Goal: Information Seeking & Learning: Learn about a topic

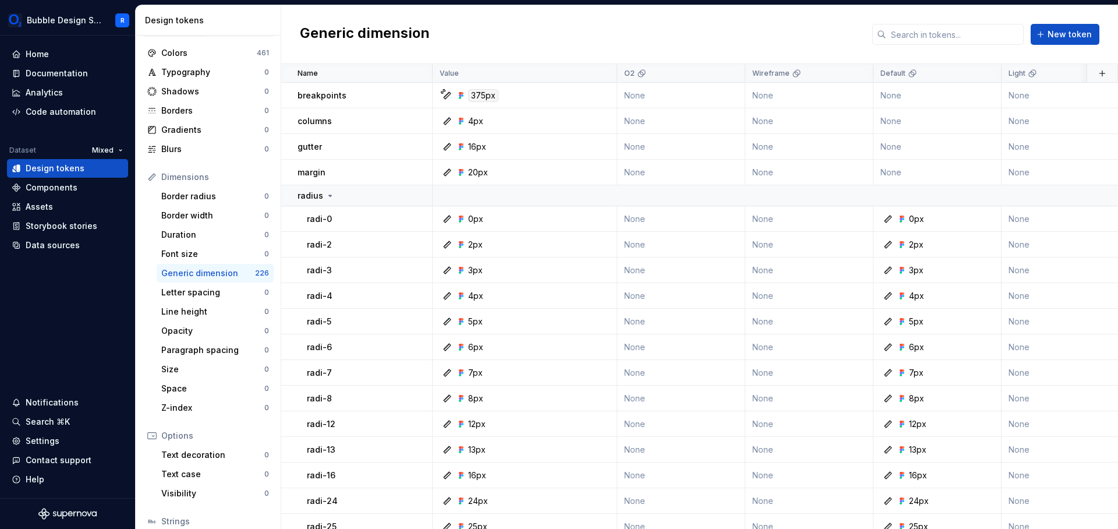
click at [243, 277] on div "Generic dimension" at bounding box center [208, 273] width 94 height 12
click at [386, 197] on div at bounding box center [407, 195] width 49 height 20
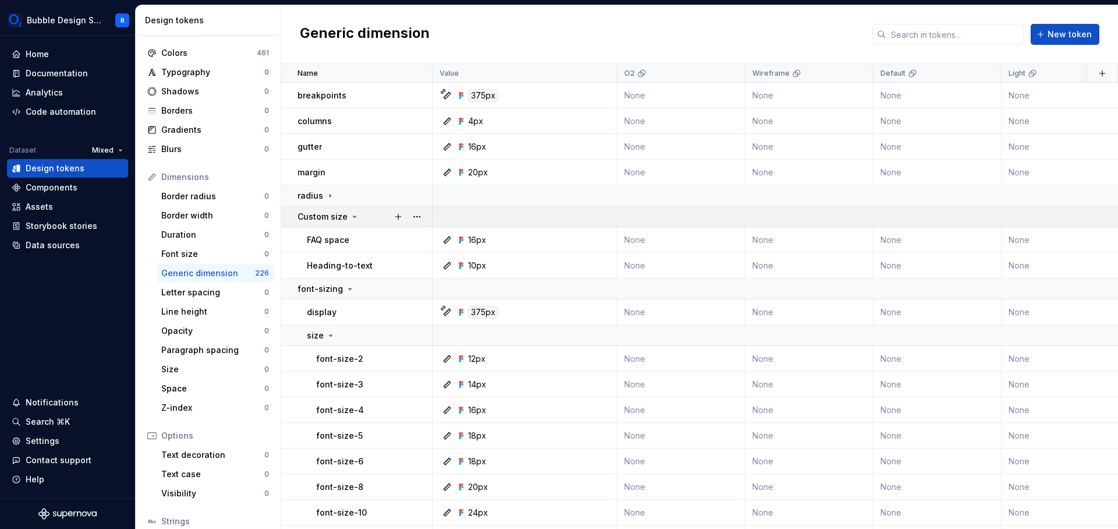
click at [334, 213] on p "Custom size" at bounding box center [323, 217] width 50 height 12
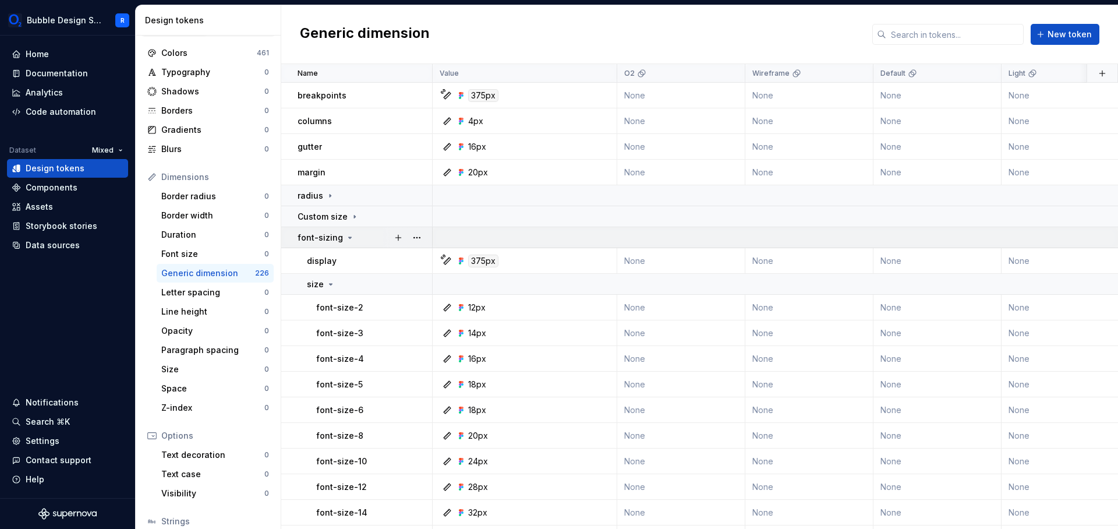
click at [352, 239] on div "font-sizing" at bounding box center [365, 238] width 134 height 12
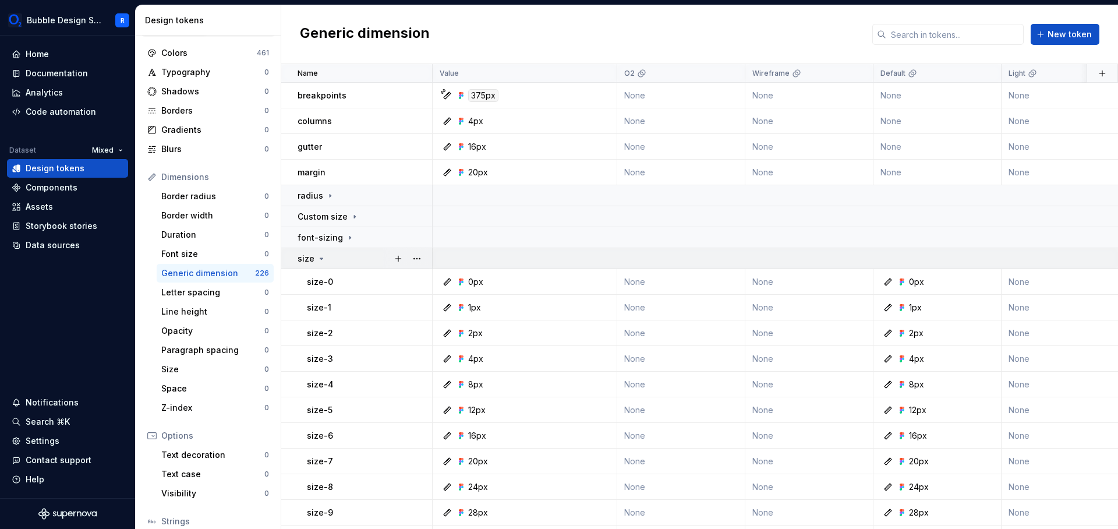
click at [354, 255] on div "size" at bounding box center [365, 259] width 134 height 12
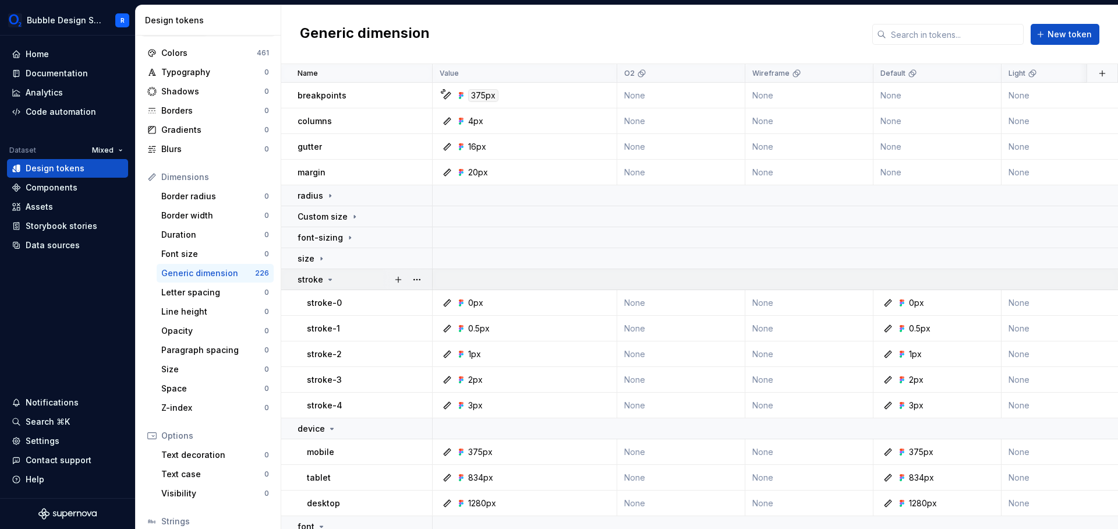
click at [358, 278] on div "stroke" at bounding box center [365, 280] width 134 height 12
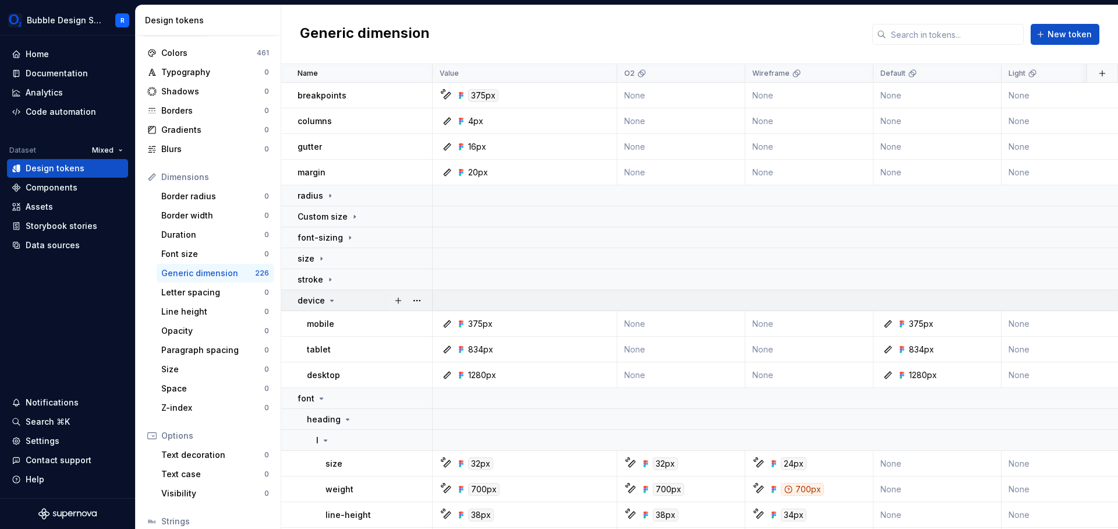
click at [365, 298] on div "device" at bounding box center [365, 301] width 134 height 12
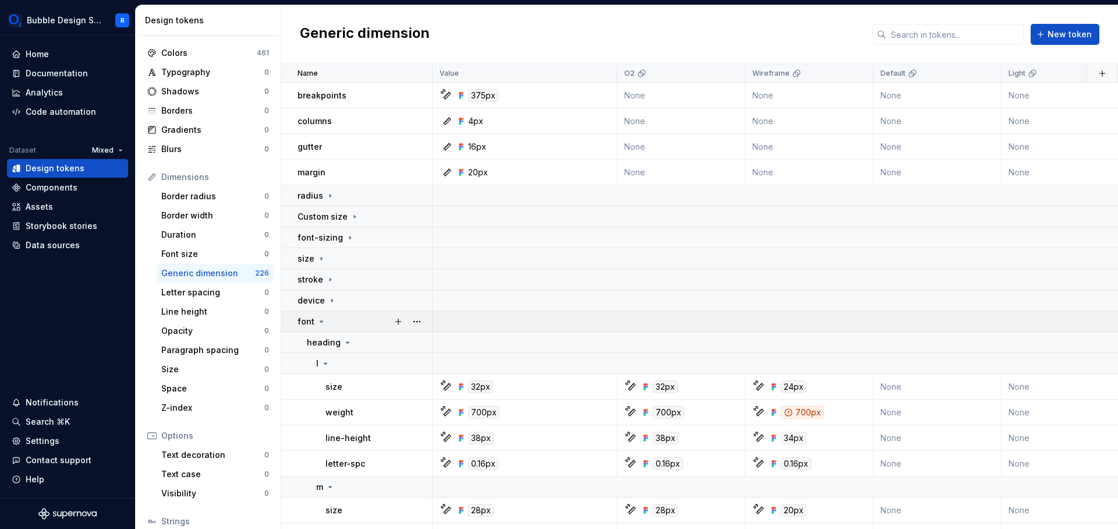
click at [361, 324] on div "font" at bounding box center [365, 322] width 134 height 12
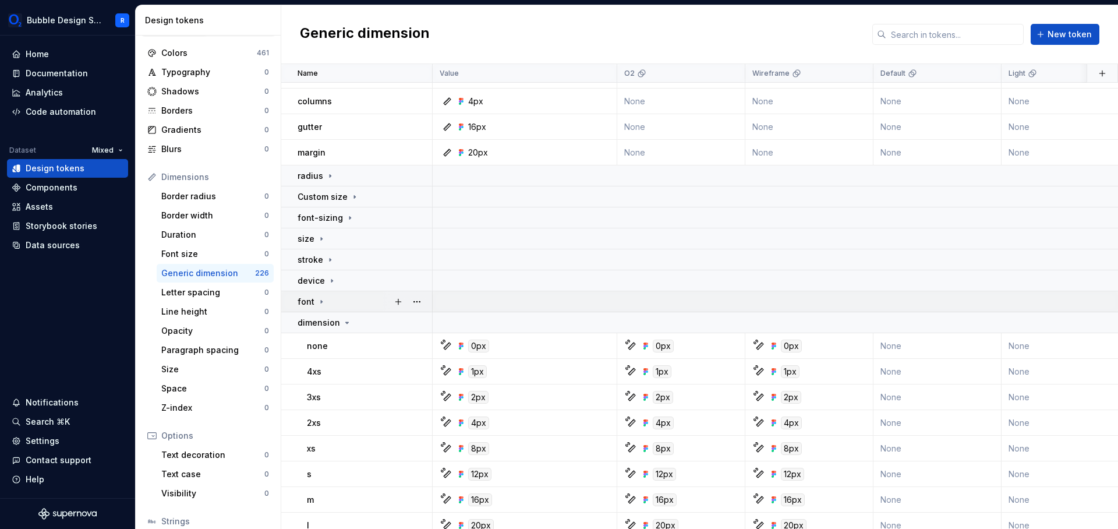
scroll to position [75, 0]
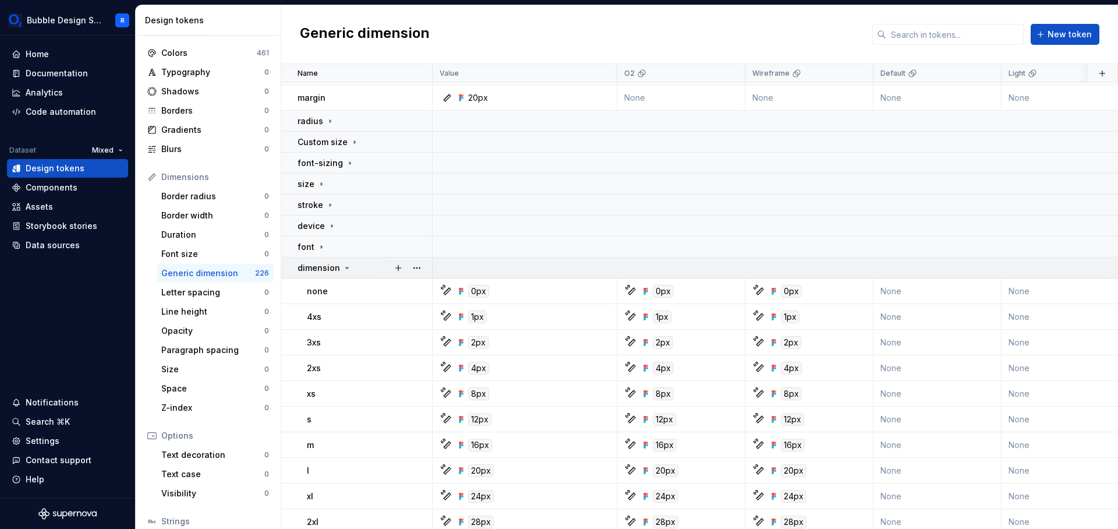
click at [354, 275] on td "dimension" at bounding box center [356, 267] width 151 height 21
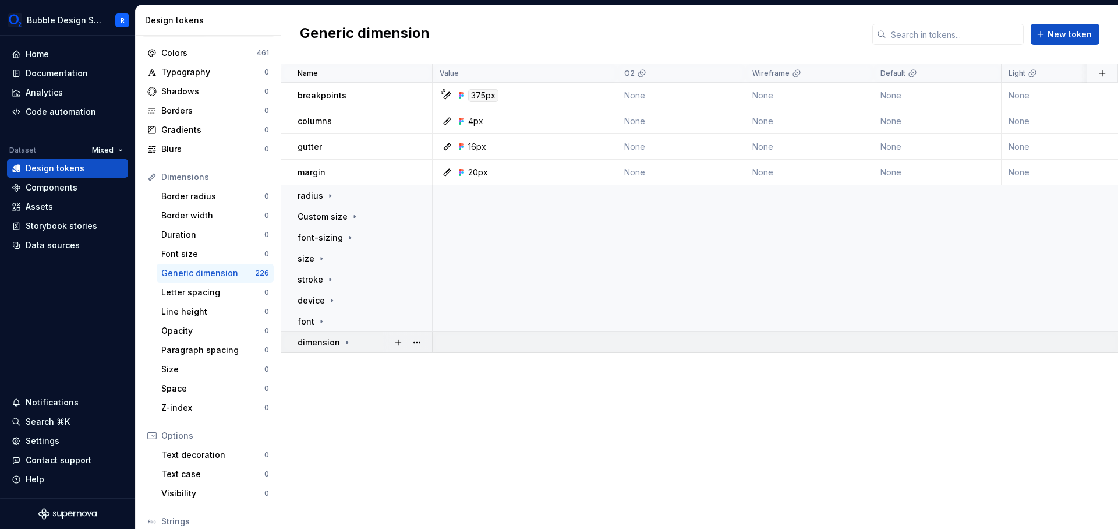
click at [347, 336] on td "dimension" at bounding box center [356, 342] width 151 height 21
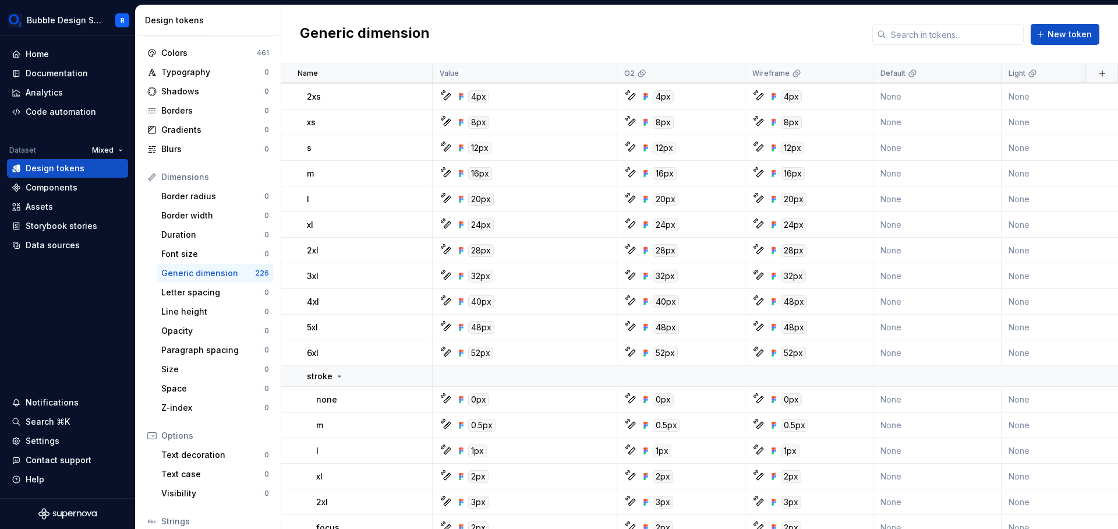
scroll to position [345, 0]
click at [361, 372] on div "stroke" at bounding box center [369, 378] width 125 height 12
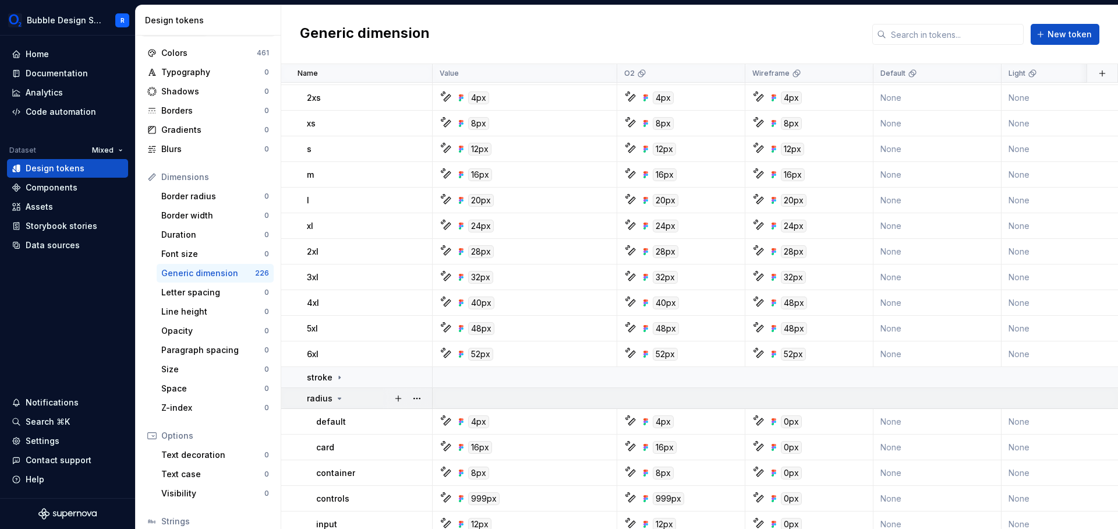
click at [352, 391] on td "radius" at bounding box center [356, 398] width 151 height 21
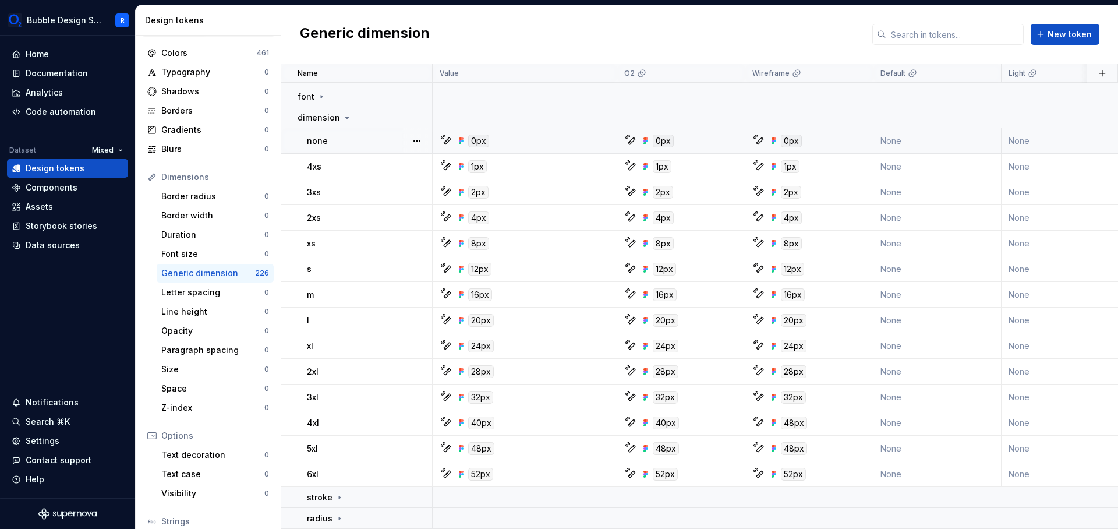
click at [351, 135] on div "none" at bounding box center [369, 141] width 125 height 12
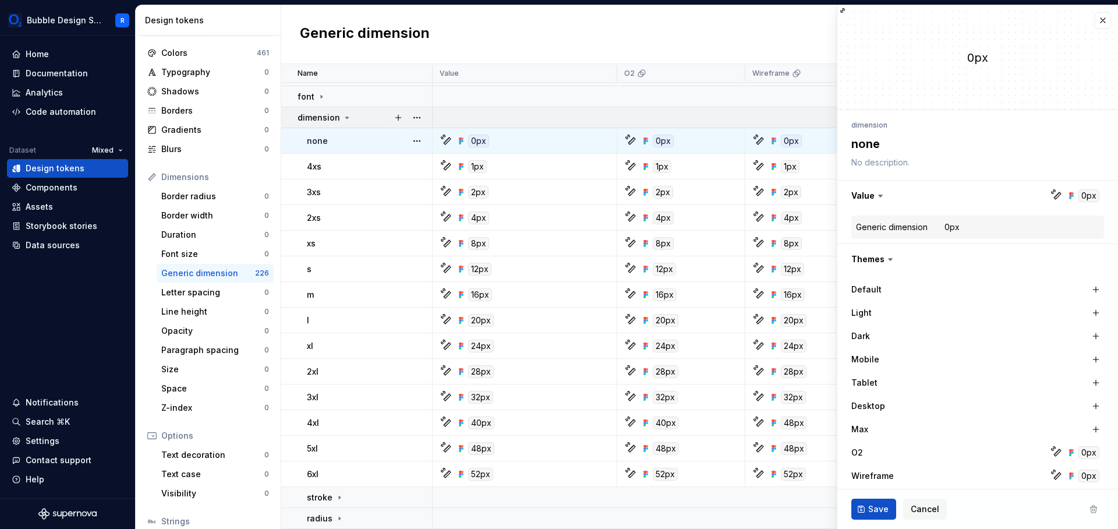
click at [355, 117] on div "dimension" at bounding box center [365, 118] width 134 height 12
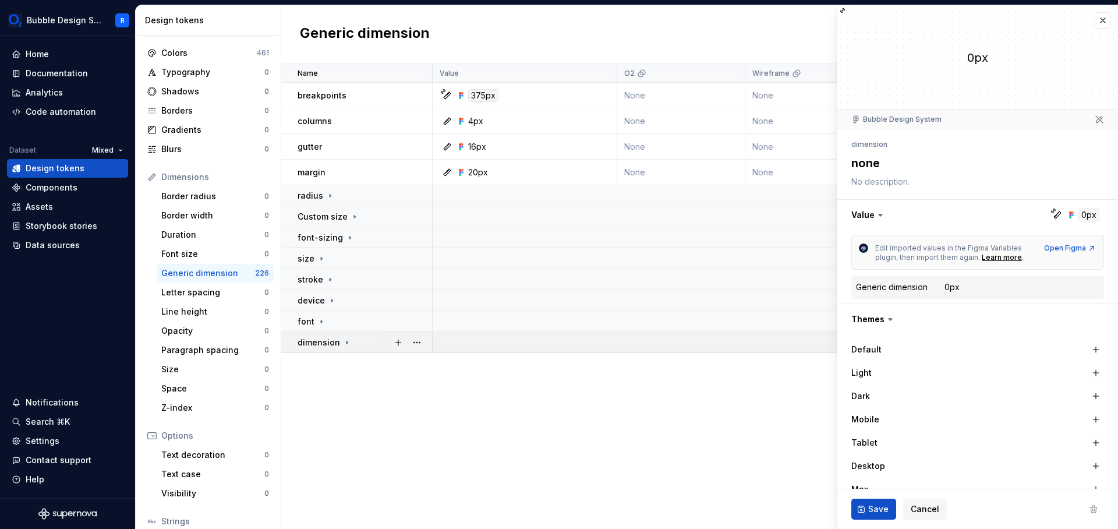
click at [366, 345] on div "dimension" at bounding box center [365, 343] width 134 height 12
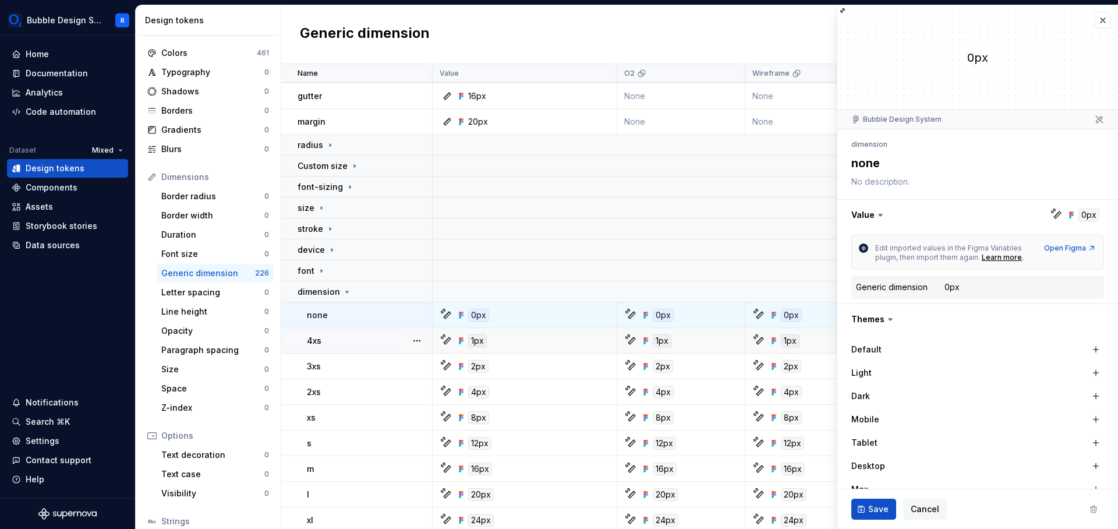
scroll to position [96, 0]
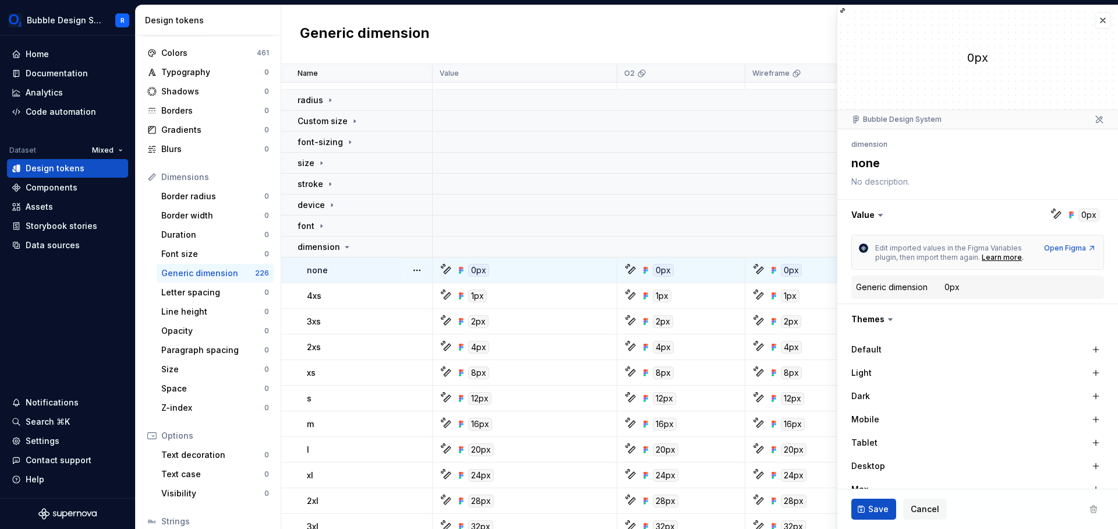
click at [323, 273] on p "none" at bounding box center [317, 270] width 21 height 12
click at [325, 244] on p "dimension" at bounding box center [319, 247] width 43 height 12
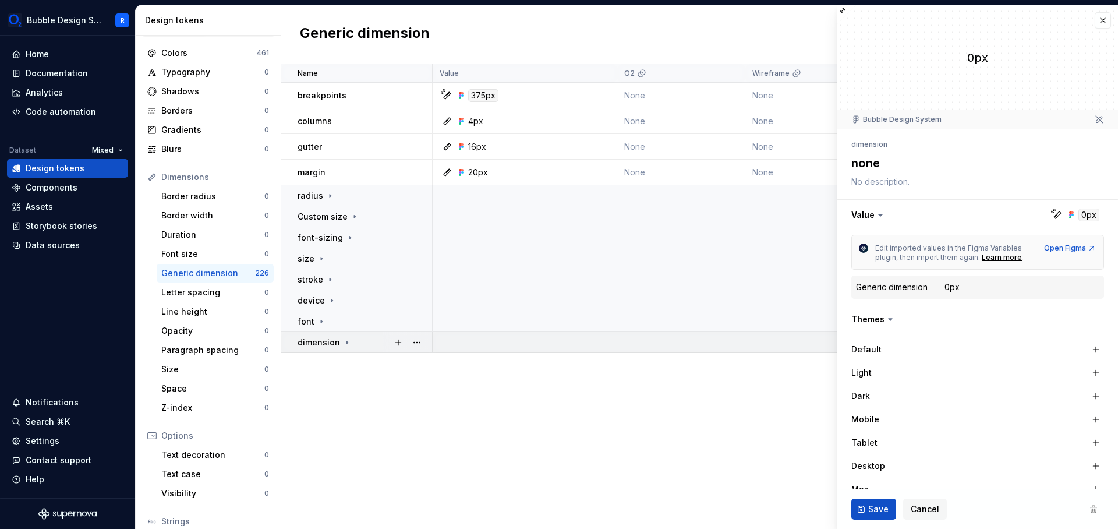
click at [326, 347] on p "dimension" at bounding box center [319, 343] width 43 height 12
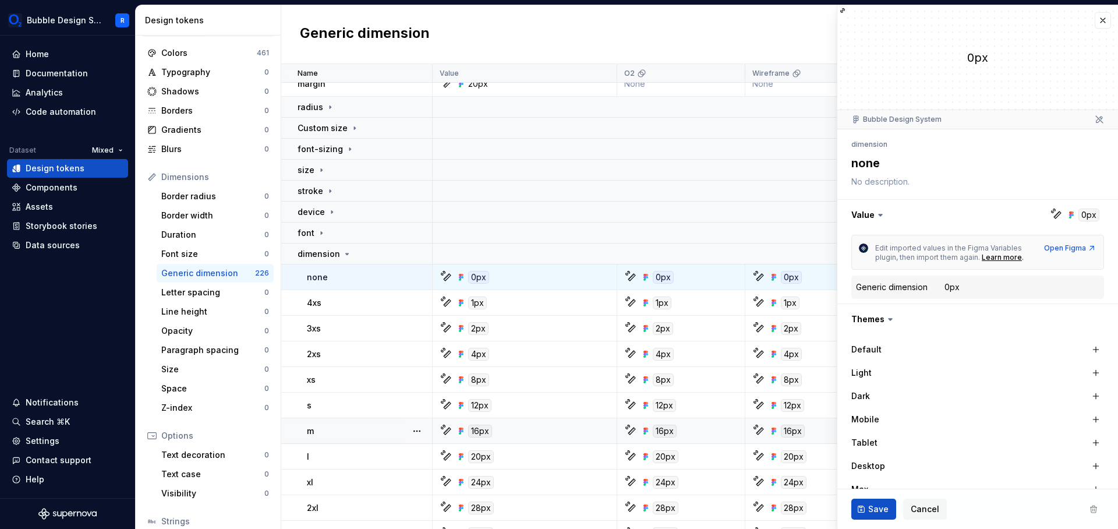
scroll to position [231, 0]
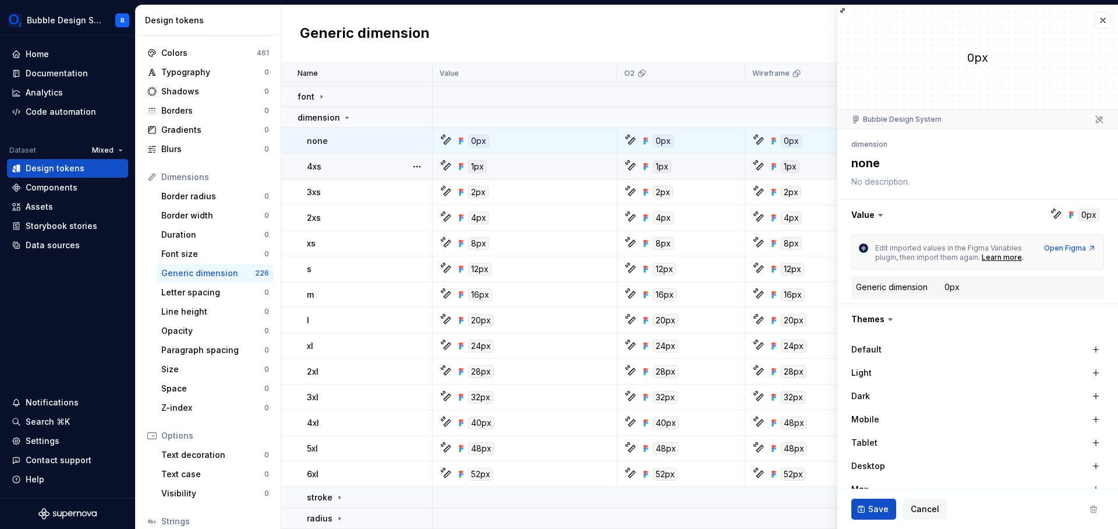
click at [473, 160] on div "1px" at bounding box center [477, 166] width 19 height 13
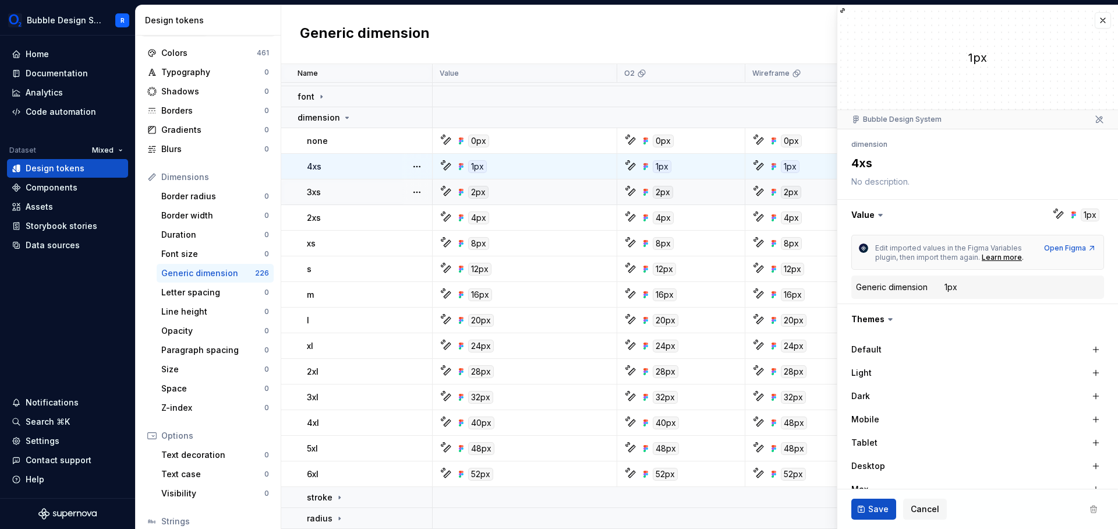
click at [457, 162] on icon at bounding box center [461, 166] width 9 height 9
click at [334, 164] on div "4xs" at bounding box center [369, 167] width 125 height 12
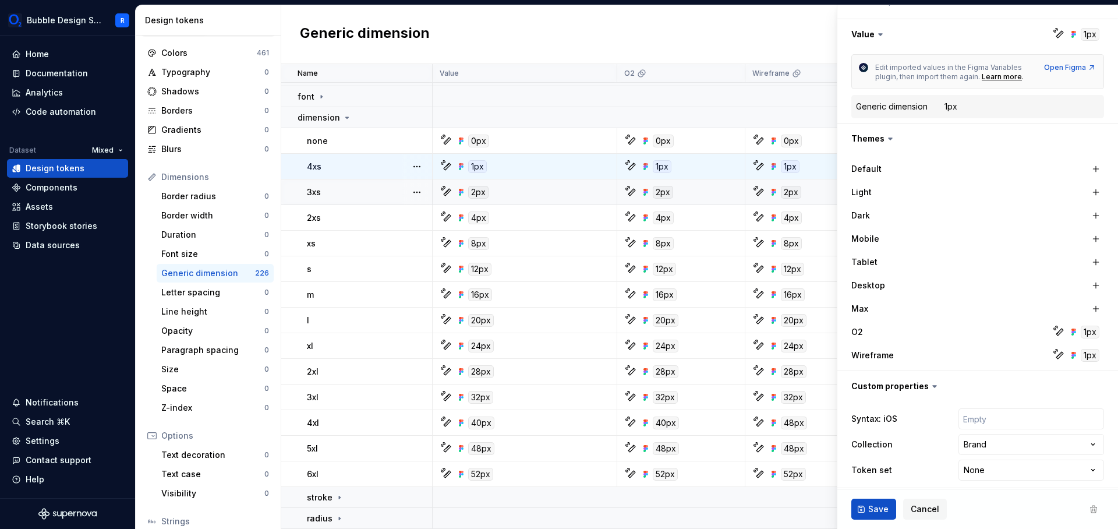
scroll to position [187, 0]
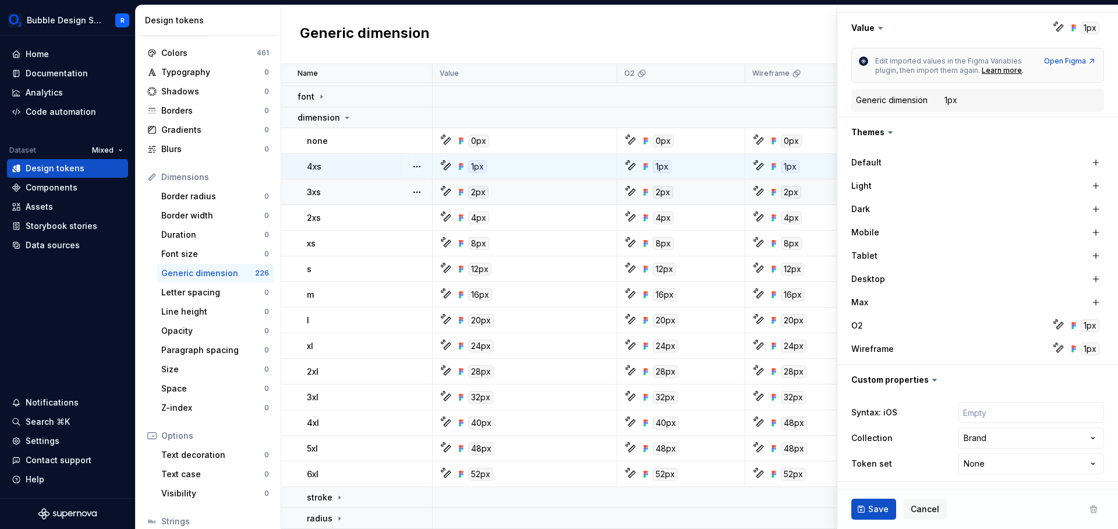
click at [1056, 327] on icon at bounding box center [1060, 325] width 9 height 9
click at [1084, 326] on div "1px" at bounding box center [1090, 325] width 19 height 13
click at [861, 323] on label "O2" at bounding box center [858, 326] width 12 height 12
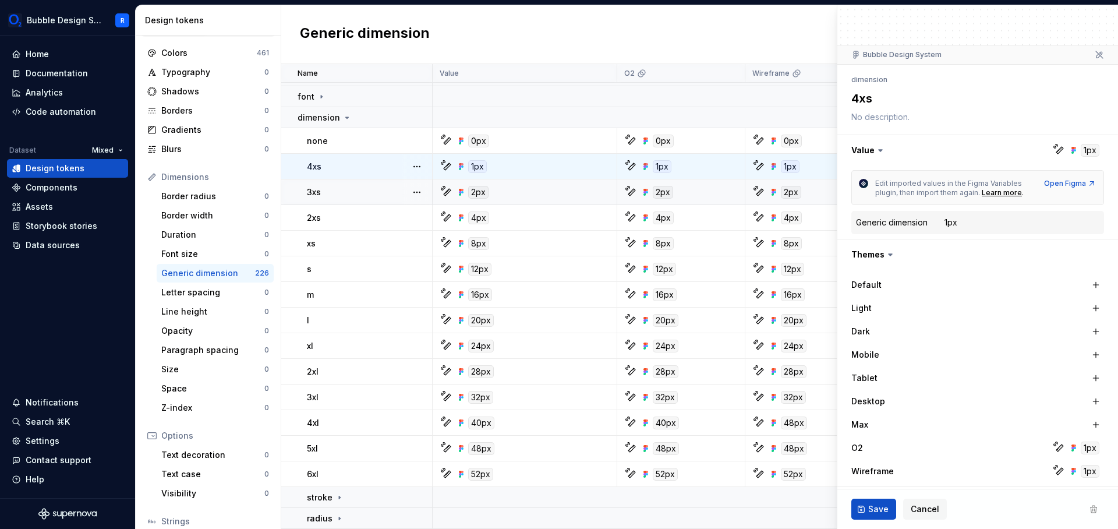
scroll to position [0, 0]
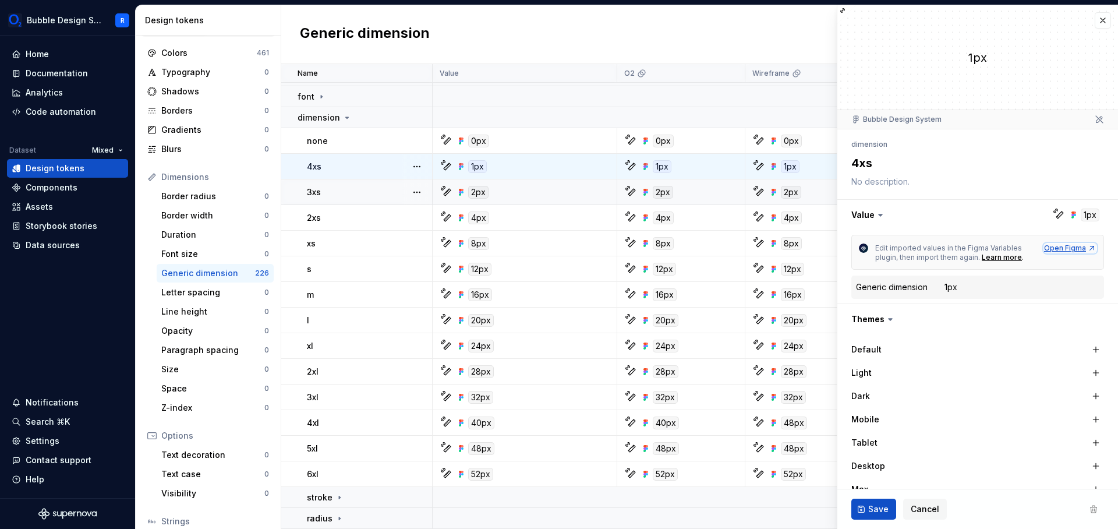
click at [1064, 250] on div "Open Figma" at bounding box center [1071, 248] width 52 height 9
type textarea "*"
